Goal: Transaction & Acquisition: Purchase product/service

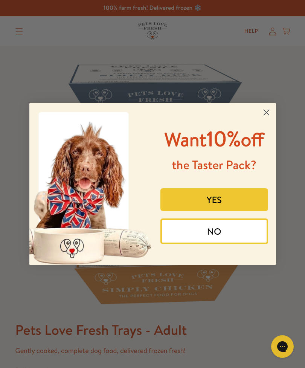
click at [220, 211] on button "YES" at bounding box center [215, 199] width 108 height 23
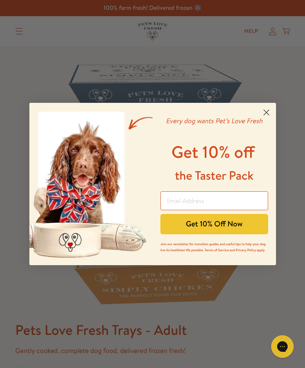
click at [222, 227] on button "Get 10% Off Now" at bounding box center [215, 224] width 108 height 20
click at [183, 200] on input "Email Address" at bounding box center [215, 201] width 108 height 19
type input "marilynduggins@yahoo.com"
click at [233, 224] on button "Get 10% Off Now" at bounding box center [215, 224] width 108 height 20
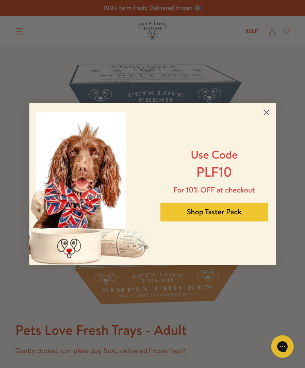
click at [222, 220] on button "Shop Taster Pack" at bounding box center [215, 212] width 108 height 19
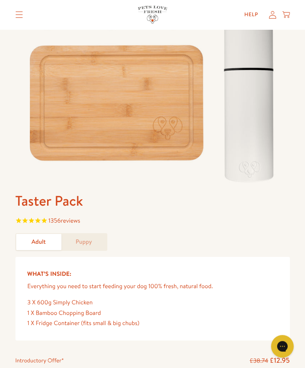
scroll to position [118, 0]
click at [41, 243] on link "Adult" at bounding box center [38, 242] width 45 height 16
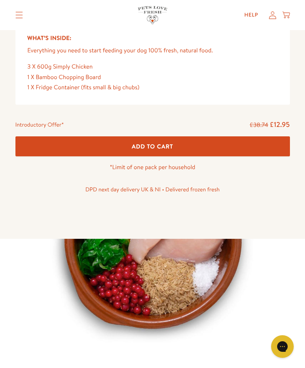
scroll to position [354, 0]
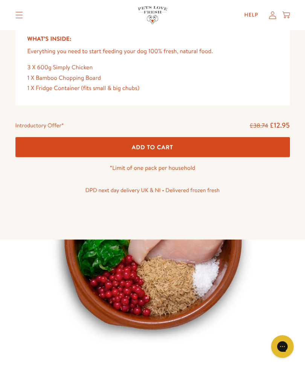
click at [147, 146] on span "Add To Cart" at bounding box center [152, 147] width 41 height 8
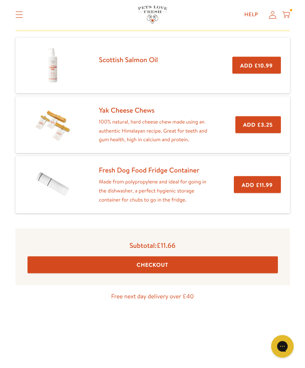
scroll to position [146, 0]
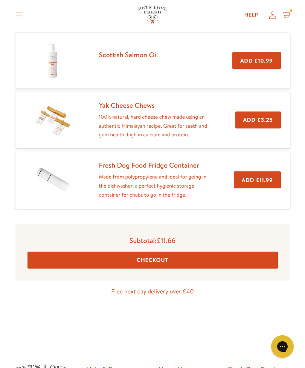
click at [157, 260] on button "Checkout" at bounding box center [153, 260] width 251 height 17
